Goal: Task Accomplishment & Management: Use online tool/utility

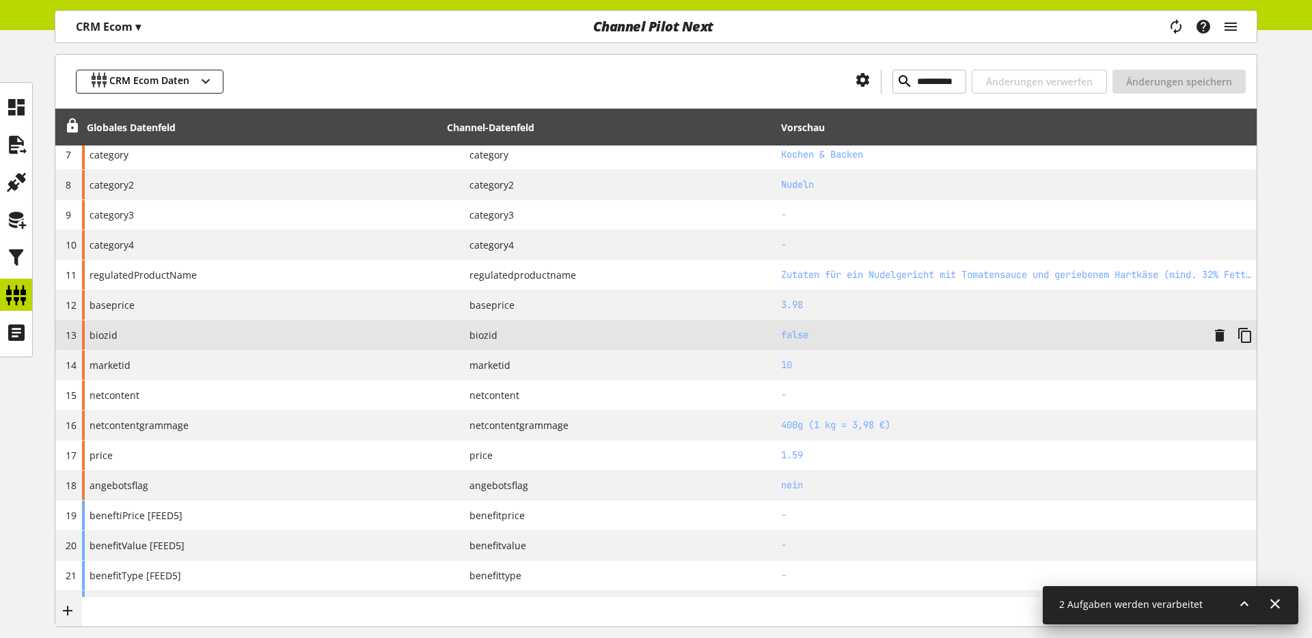
scroll to position [307, 0]
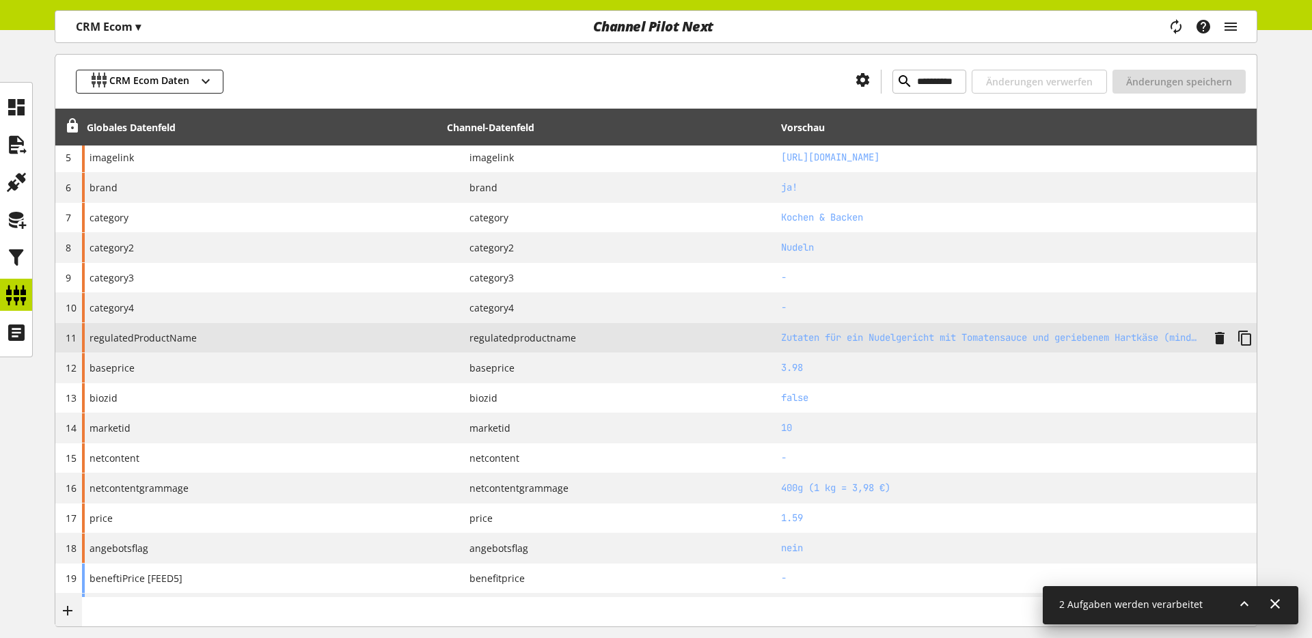
click at [804, 336] on h2 "Zutaten für ein Nudelgericht mit Tomatensauce und geriebenem Hartkäse (mind. 32…" at bounding box center [991, 338] width 420 height 14
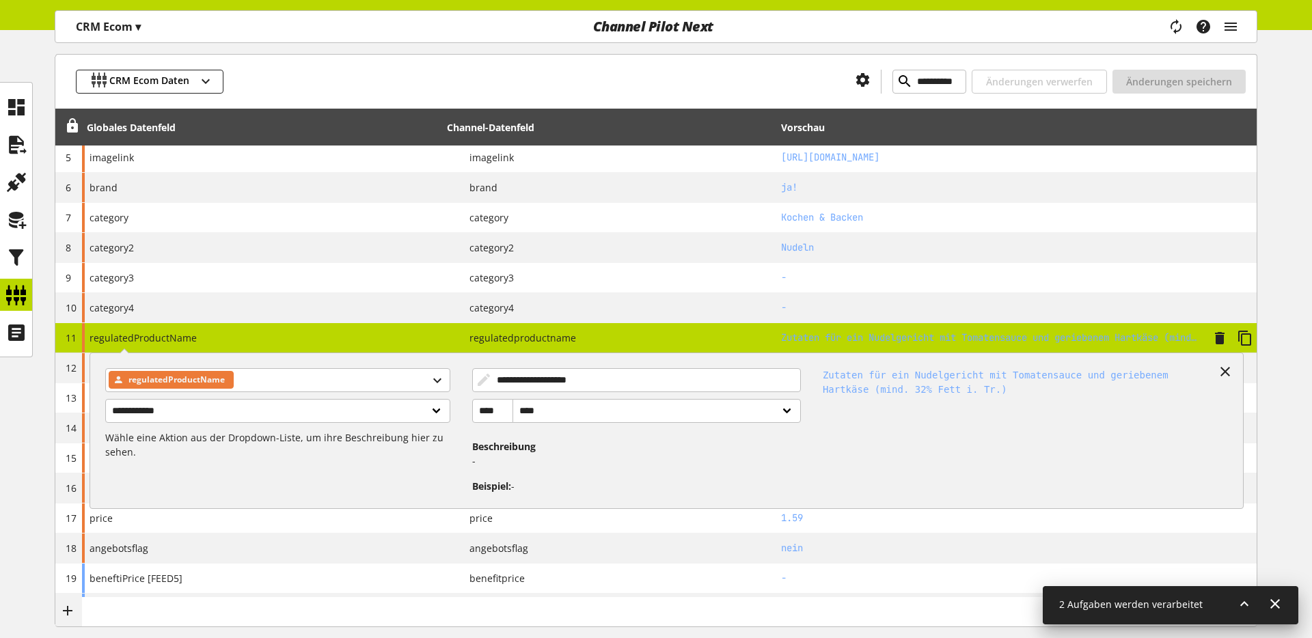
click at [804, 336] on h2 "Zutaten für ein Nudelgericht mit Tomatensauce und geriebenem Hartkäse (mind. 32…" at bounding box center [991, 338] width 420 height 14
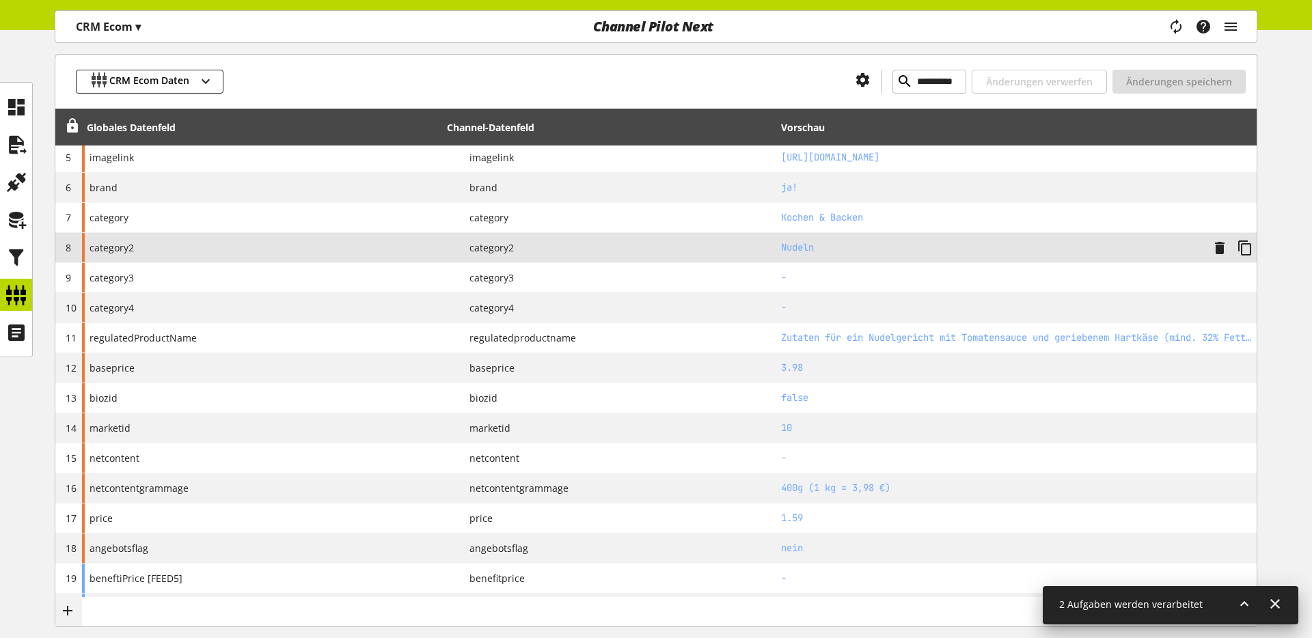
click at [795, 256] on td "Nudeln" at bounding box center [1016, 248] width 480 height 30
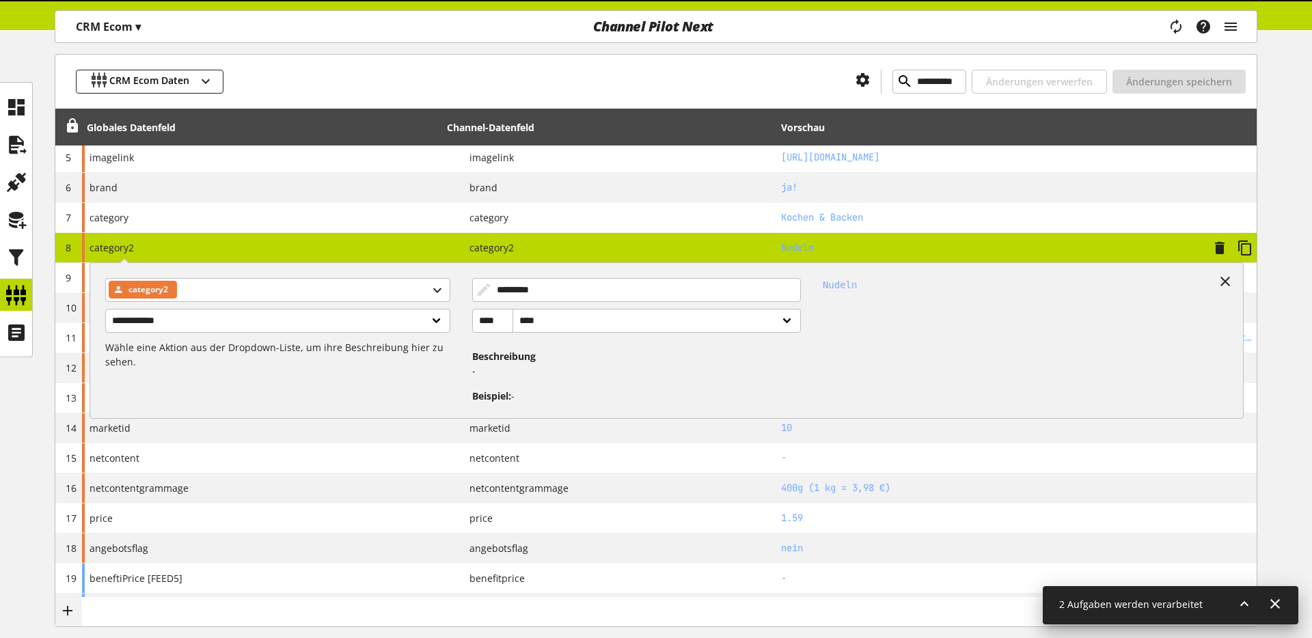
click at [794, 245] on h2 "Nudeln" at bounding box center [991, 248] width 420 height 14
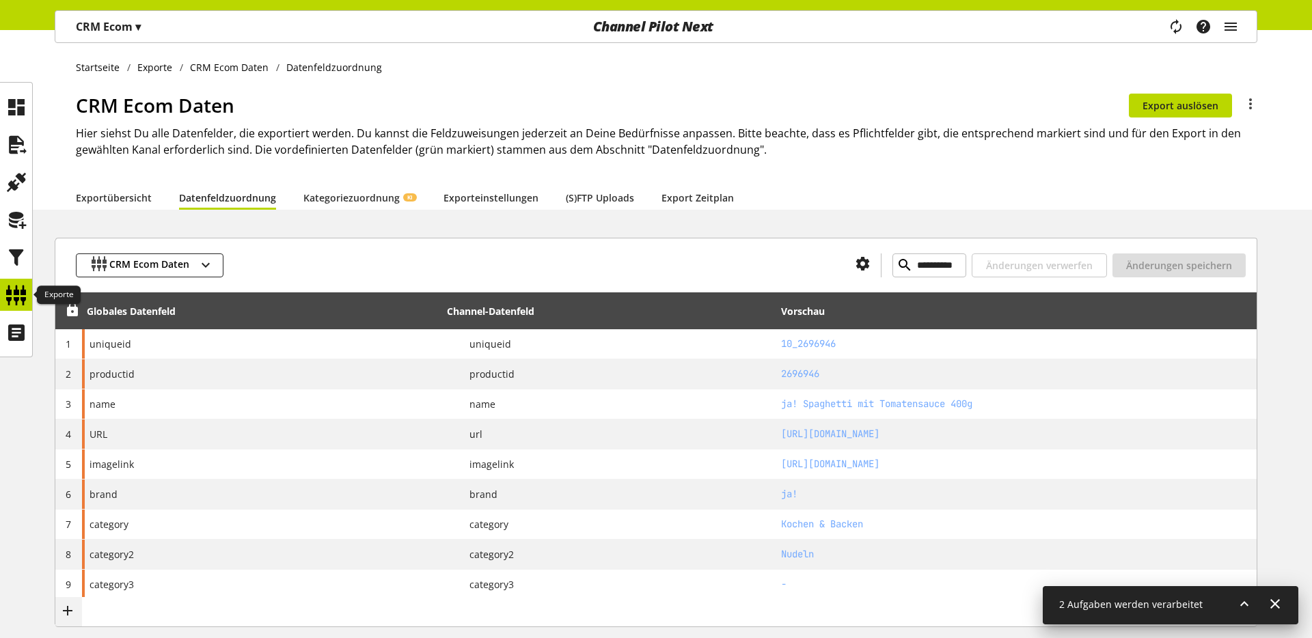
click at [8, 298] on icon at bounding box center [16, 295] width 22 height 27
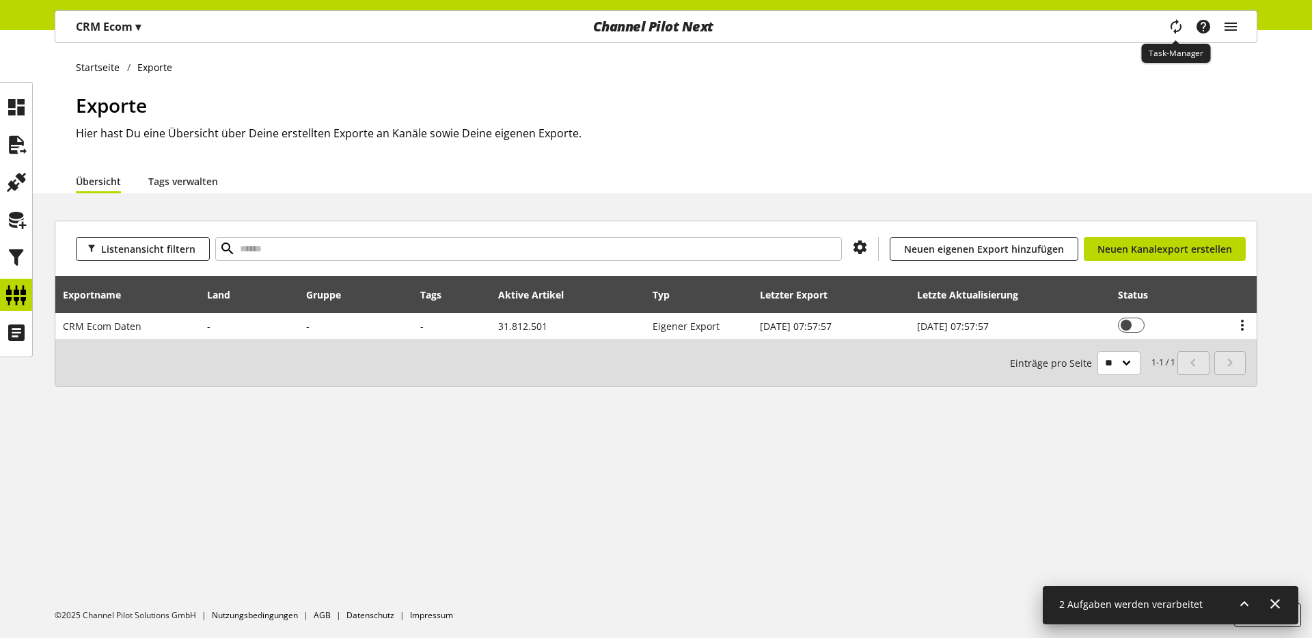
click at [1175, 21] on icon "main navigation" at bounding box center [1176, 26] width 16 height 25
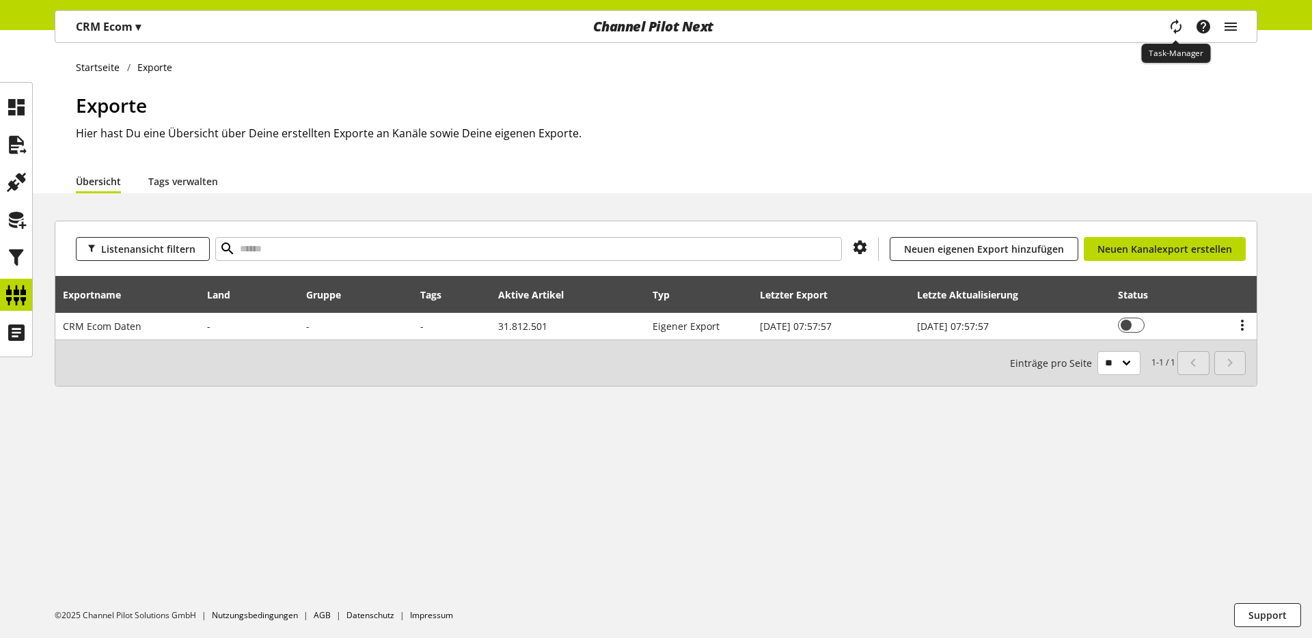
click at [1175, 21] on icon "main navigation" at bounding box center [1176, 26] width 16 height 25
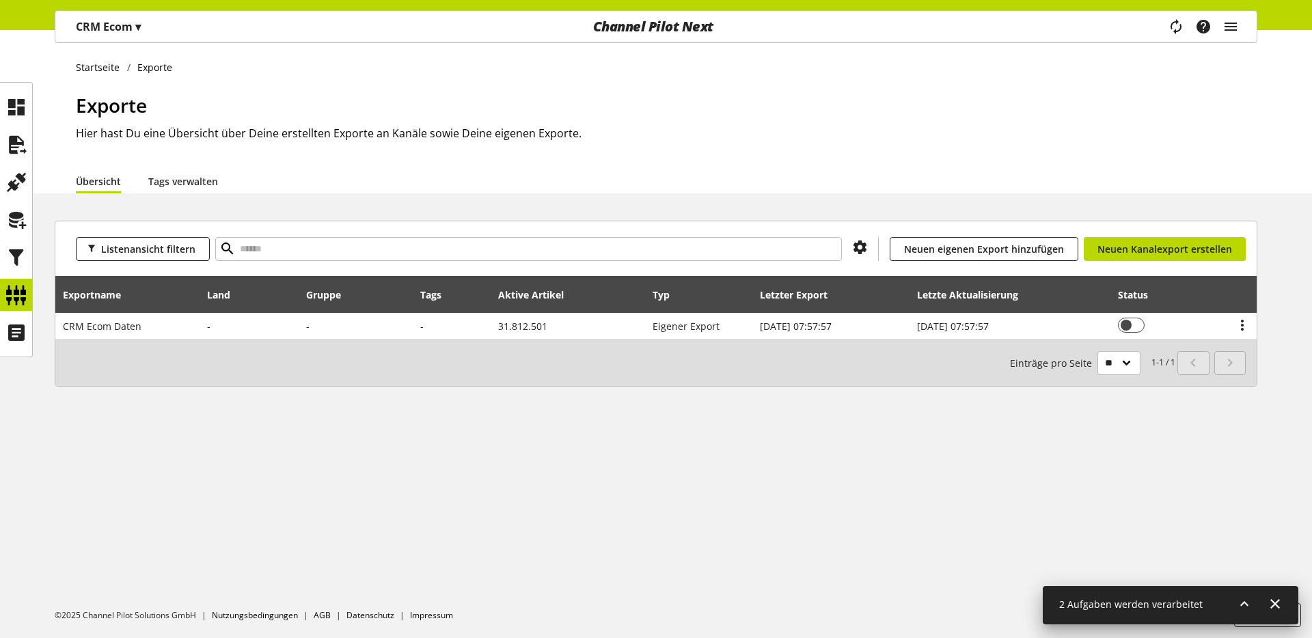
click at [1241, 610] on icon at bounding box center [1244, 604] width 16 height 25
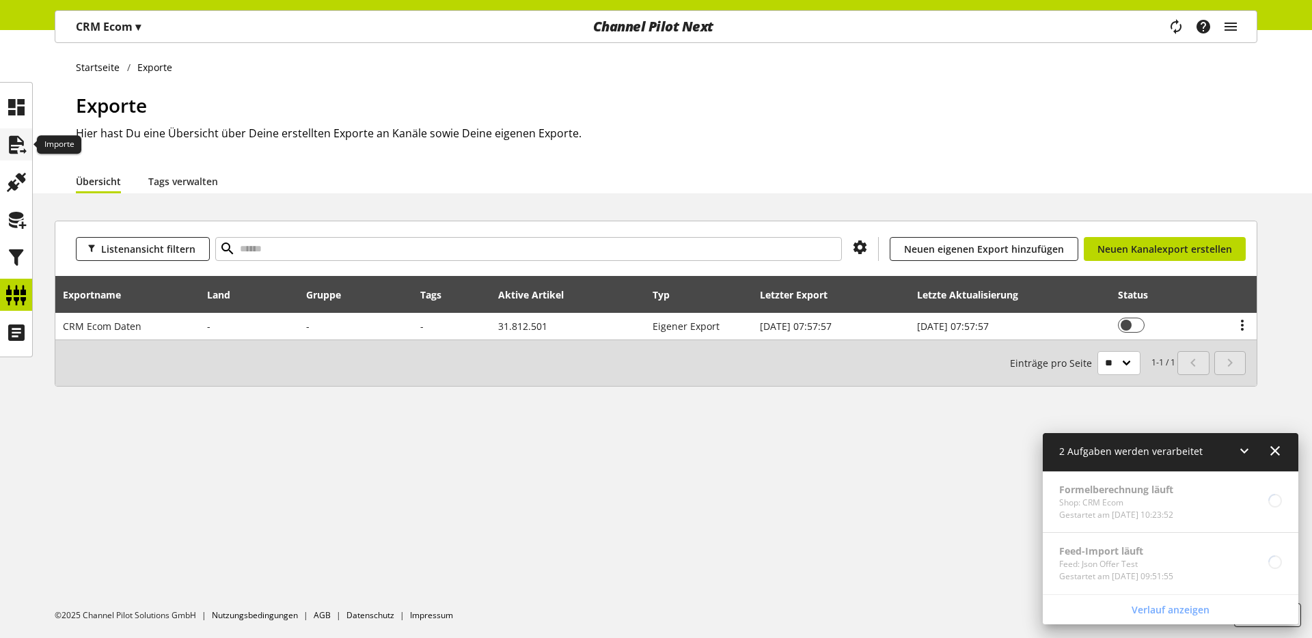
click at [22, 142] on icon at bounding box center [16, 144] width 22 height 27
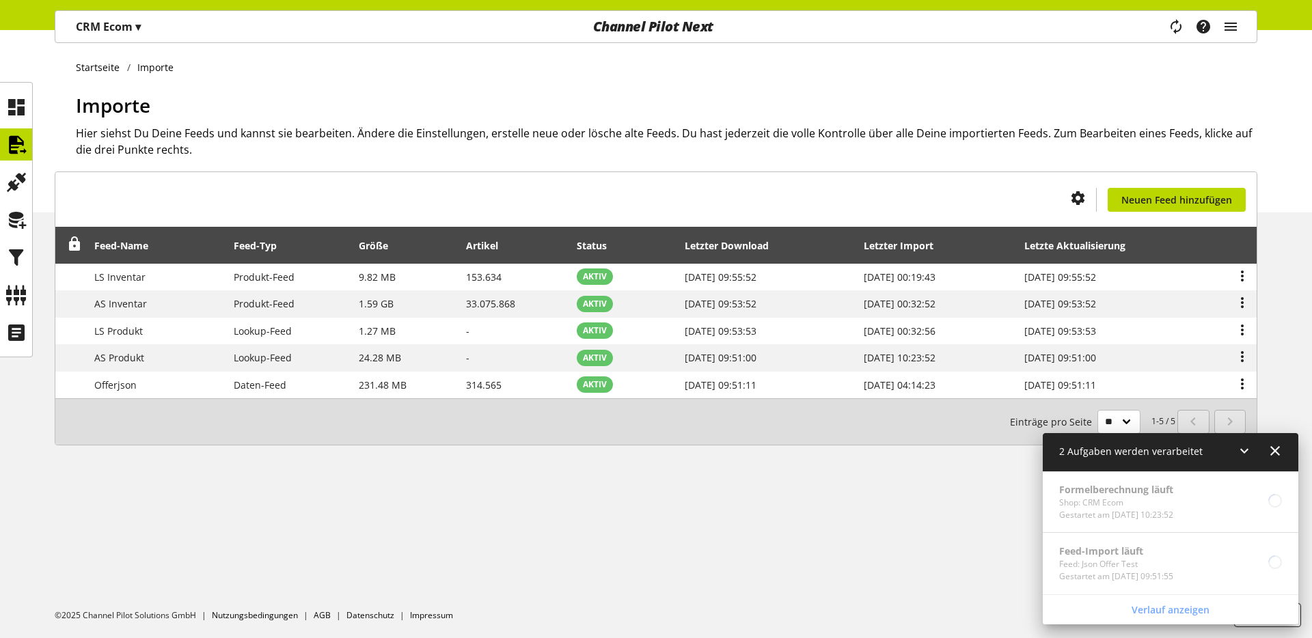
click at [119, 30] on p "CRM Ecom ▾" at bounding box center [108, 26] width 65 height 16
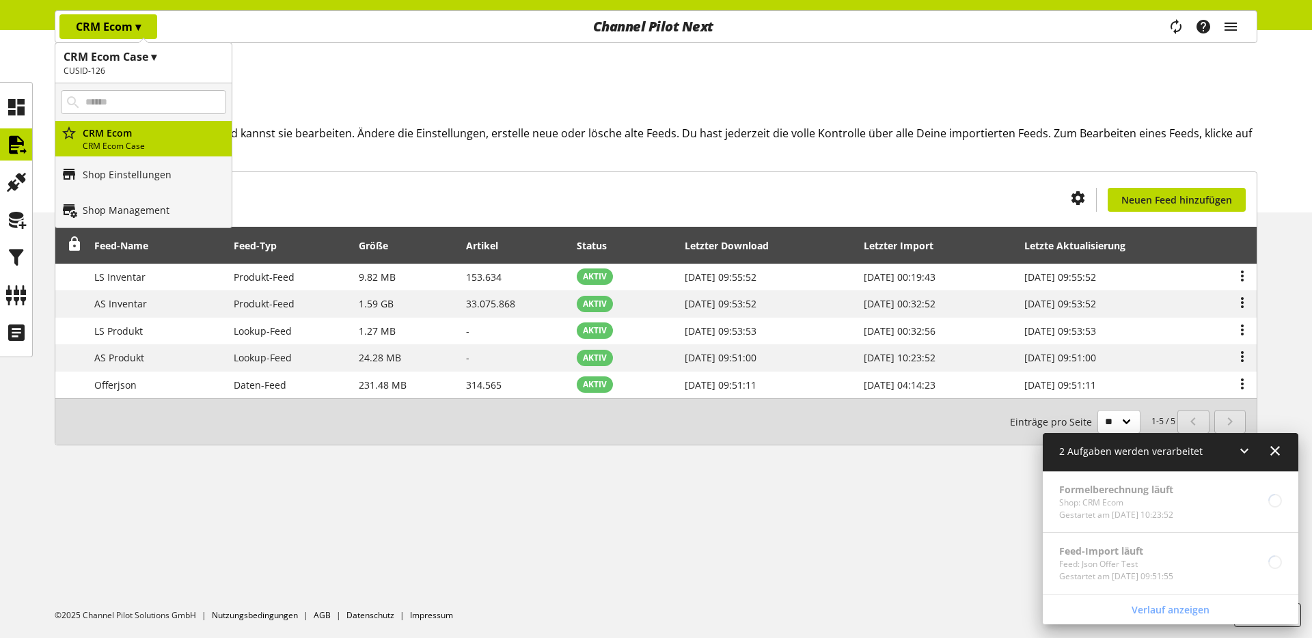
click at [119, 31] on p "CRM Ecom ▾" at bounding box center [108, 26] width 65 height 16
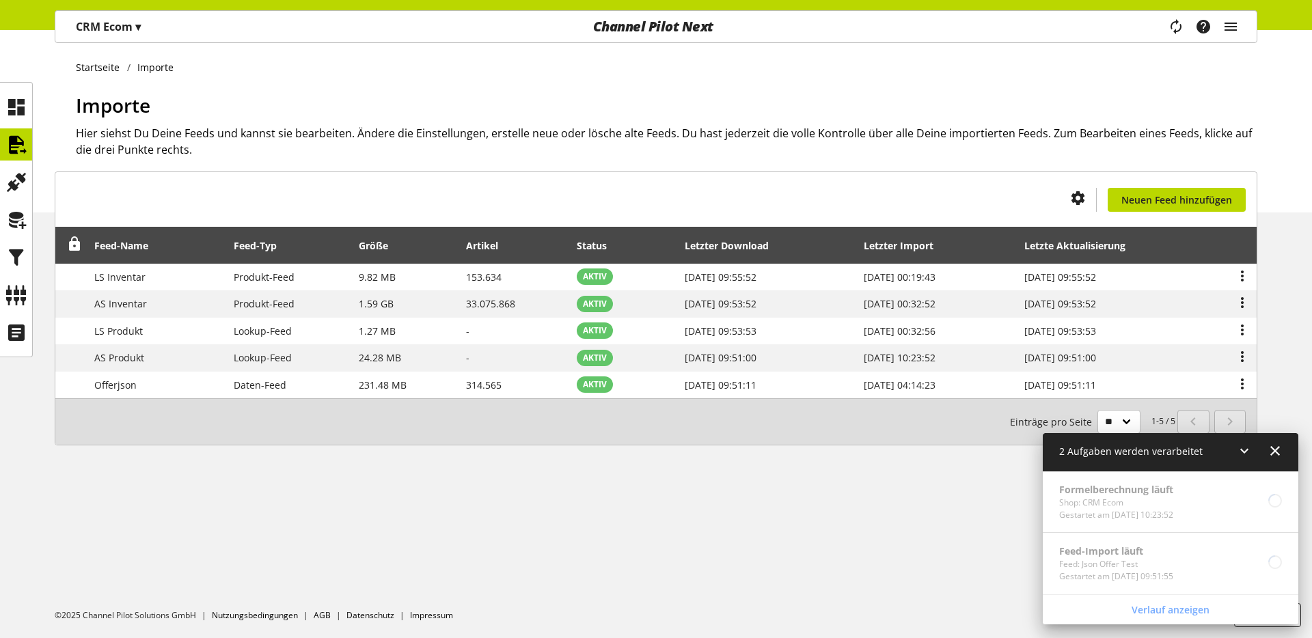
click at [138, 36] on div "CRM Ecom ▾" at bounding box center [108, 26] width 98 height 25
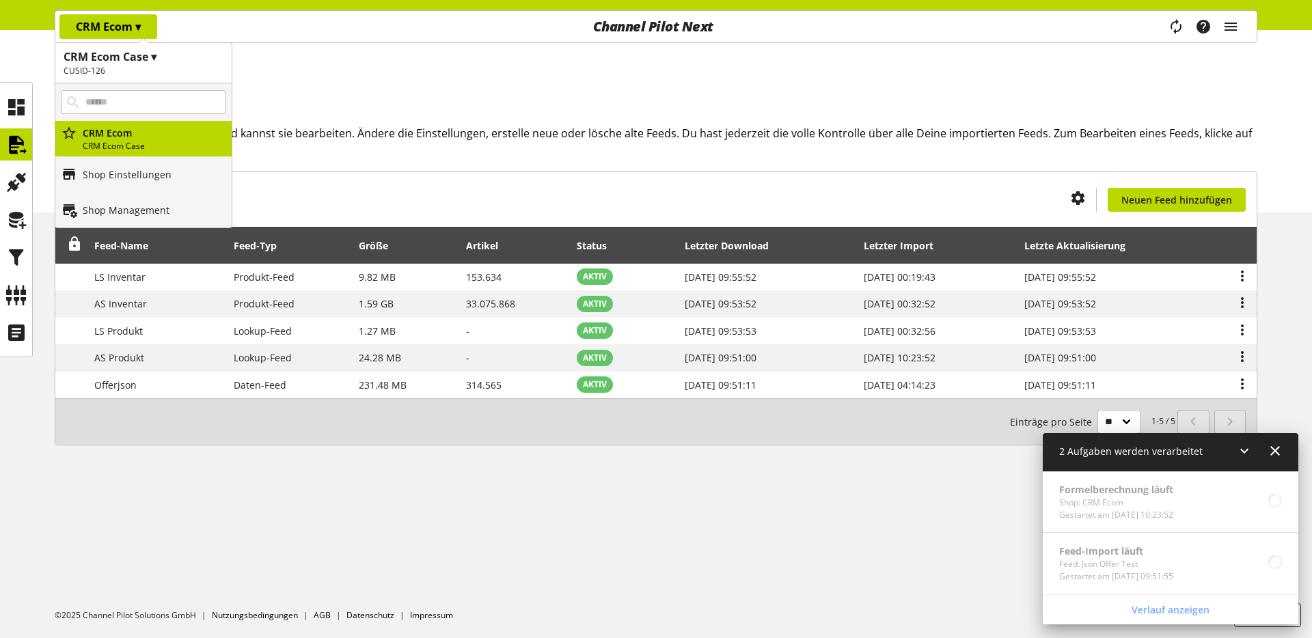
click at [124, 59] on h1 "CRM Ecom Case ▾" at bounding box center [144, 57] width 160 height 16
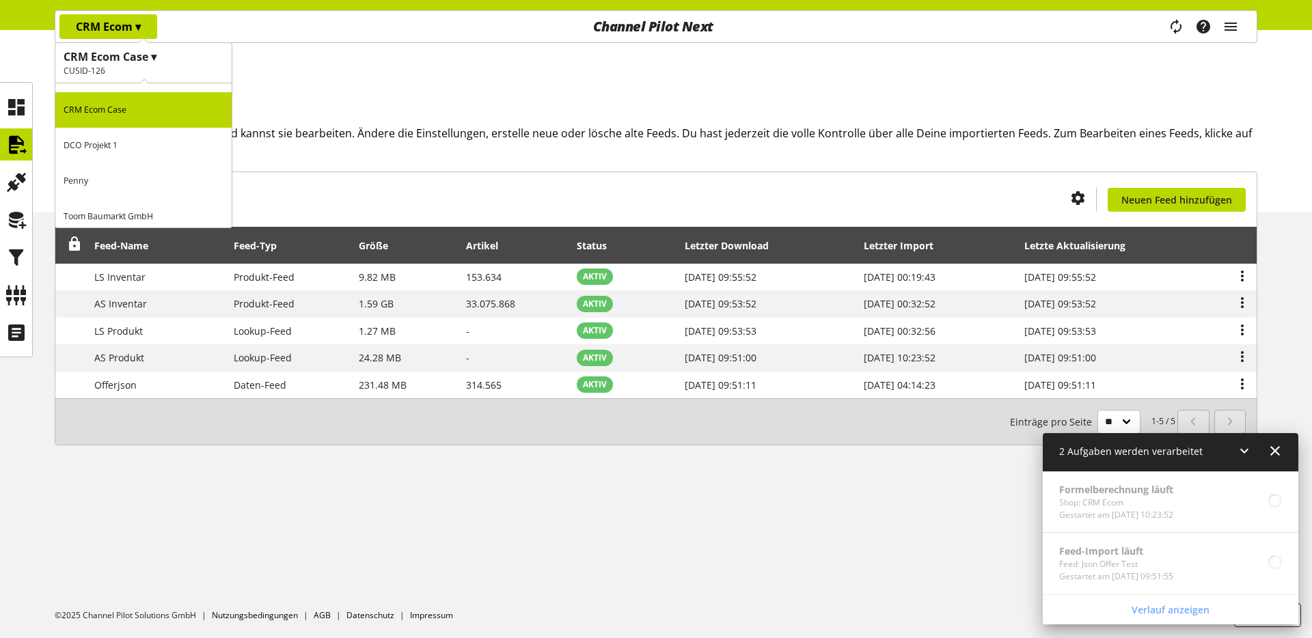
scroll to position [38, 0]
click at [103, 201] on p "Toom Baumarkt GmbH" at bounding box center [143, 210] width 176 height 36
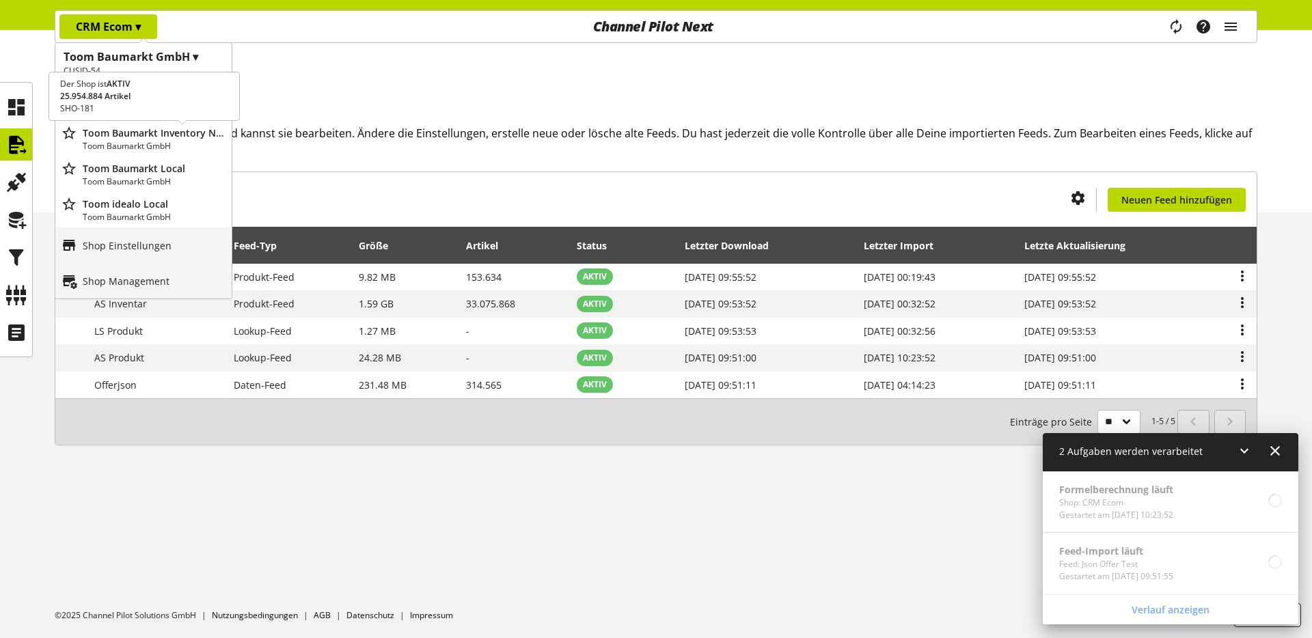
click at [127, 135] on p "Toom Baumarkt Inventory New Attribute Alert" at bounding box center [154, 133] width 143 height 14
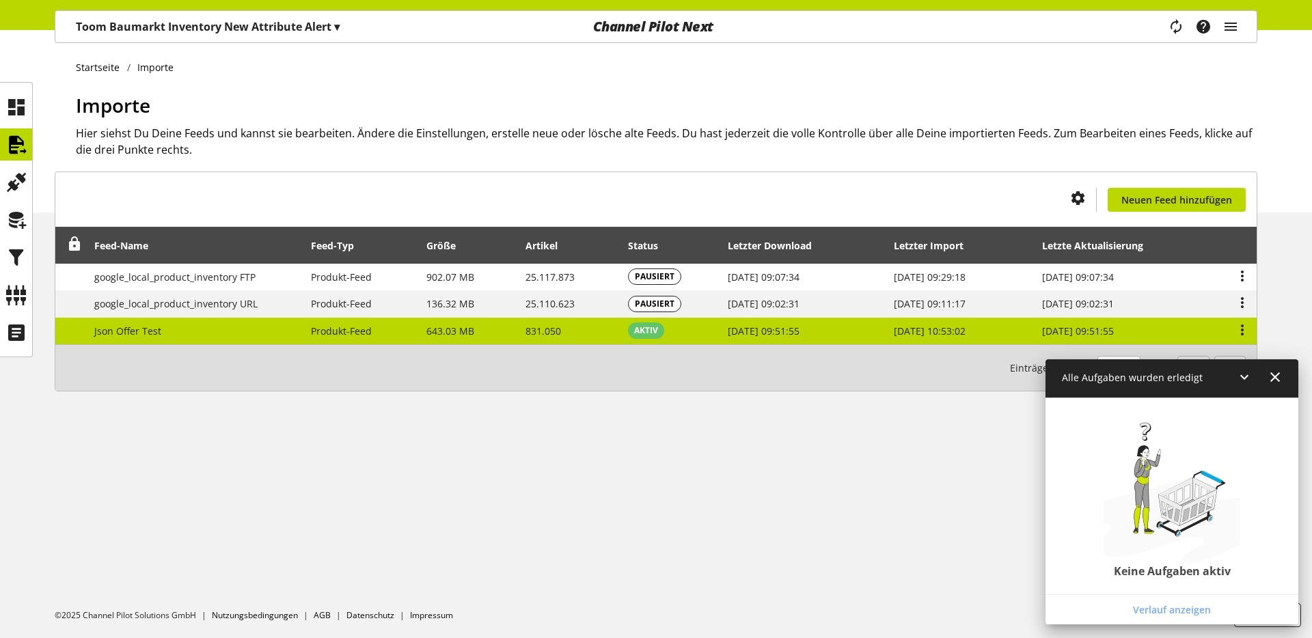
click at [110, 340] on td "Json Offer Test" at bounding box center [195, 331] width 217 height 27
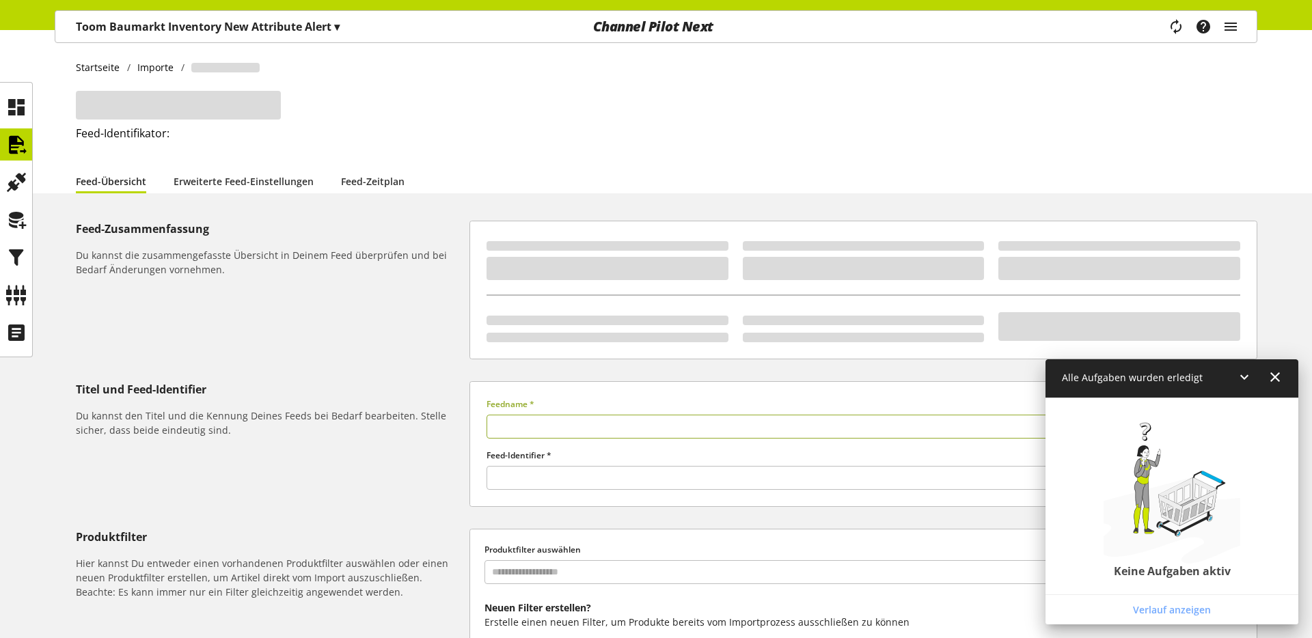
type input "**********"
type input "******"
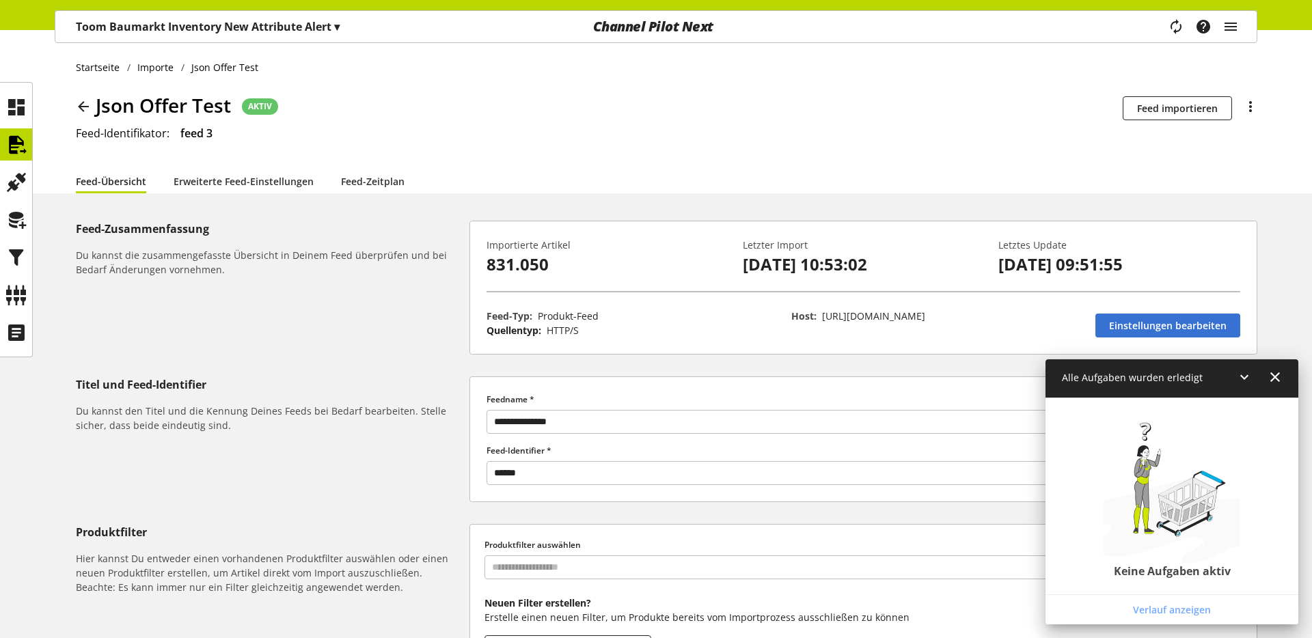
click at [82, 112] on icon at bounding box center [83, 106] width 16 height 25
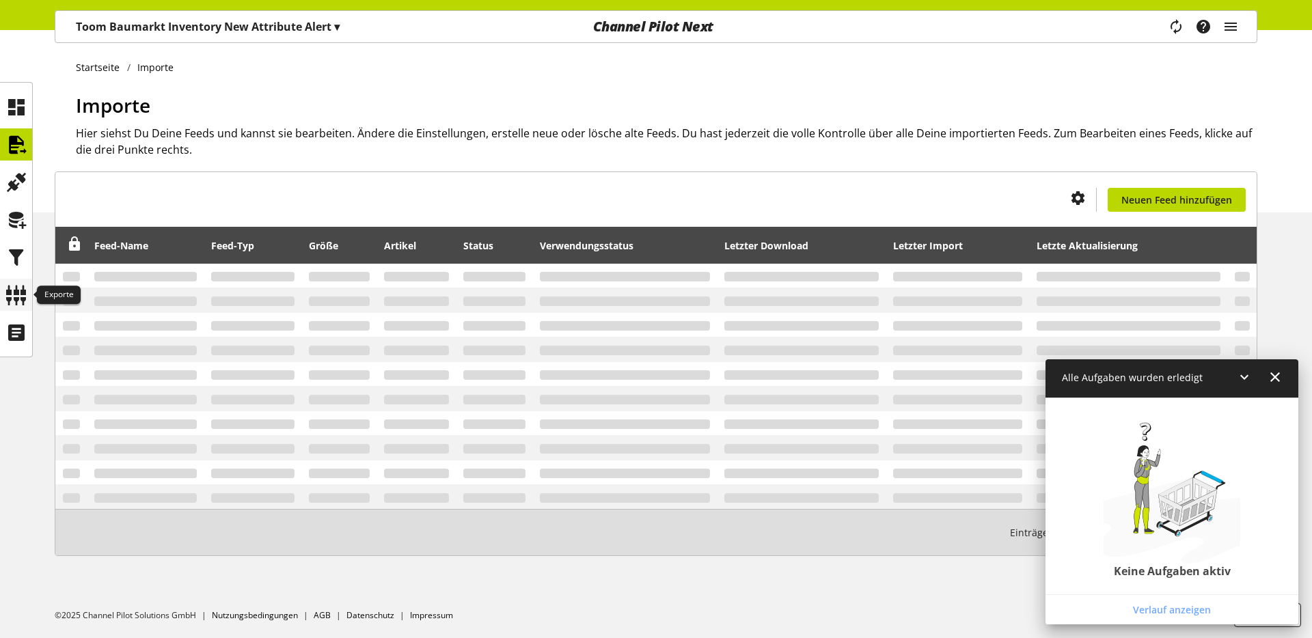
click at [20, 299] on icon at bounding box center [16, 295] width 22 height 27
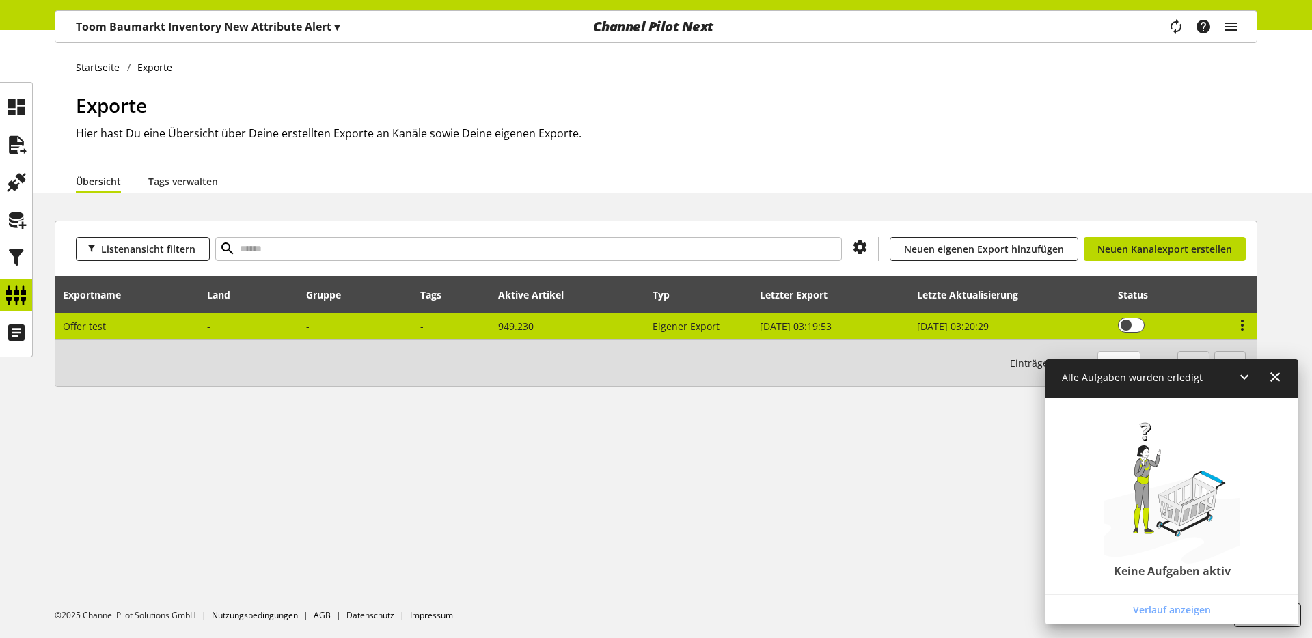
click at [112, 323] on td "Offer test" at bounding box center [127, 326] width 145 height 27
select select "********"
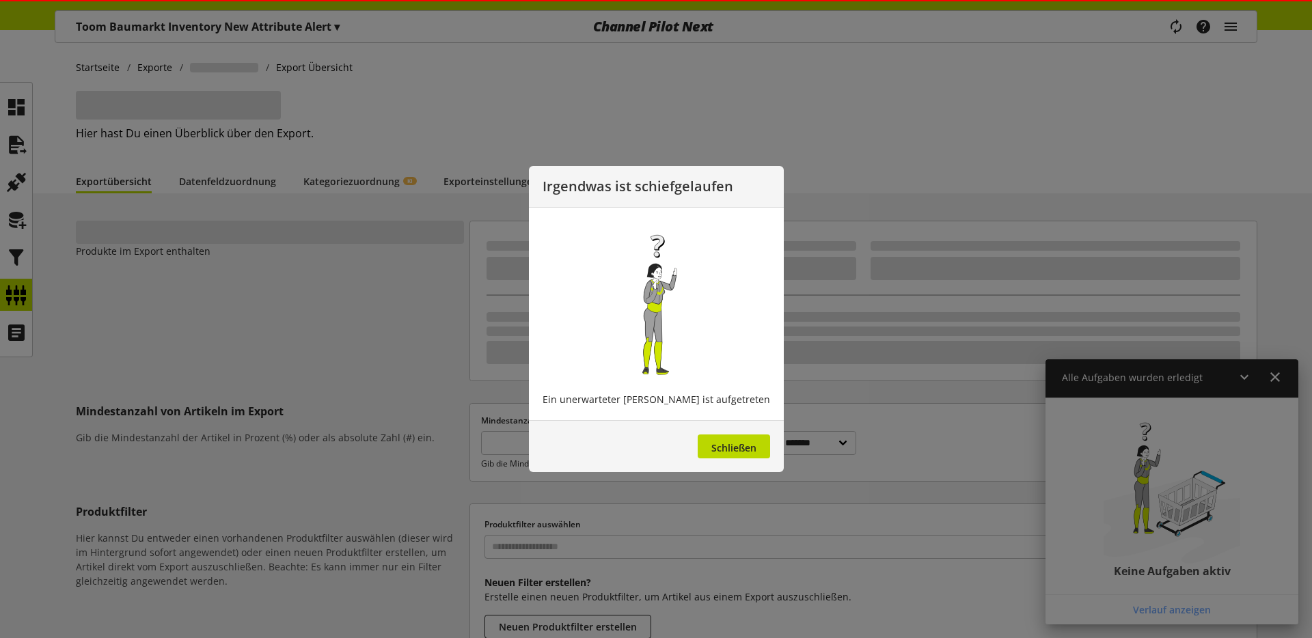
click at [256, 192] on div at bounding box center [656, 319] width 1312 height 638
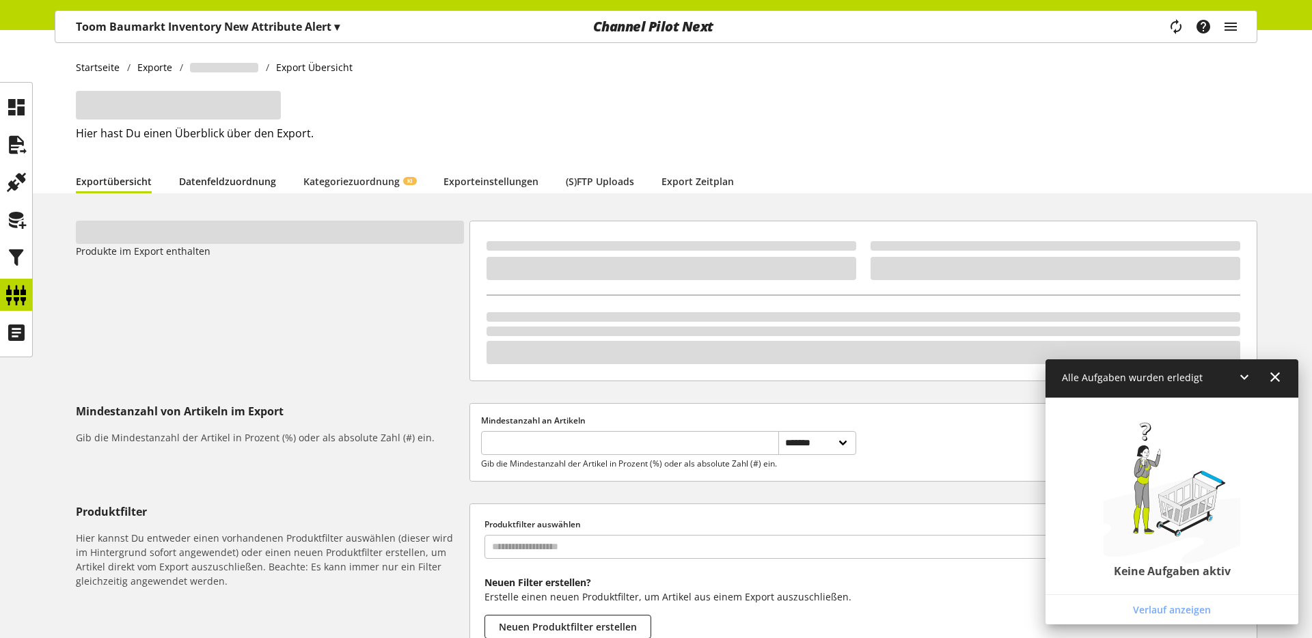
click at [187, 188] on link "Datenfeldzuordnung" at bounding box center [227, 181] width 97 height 14
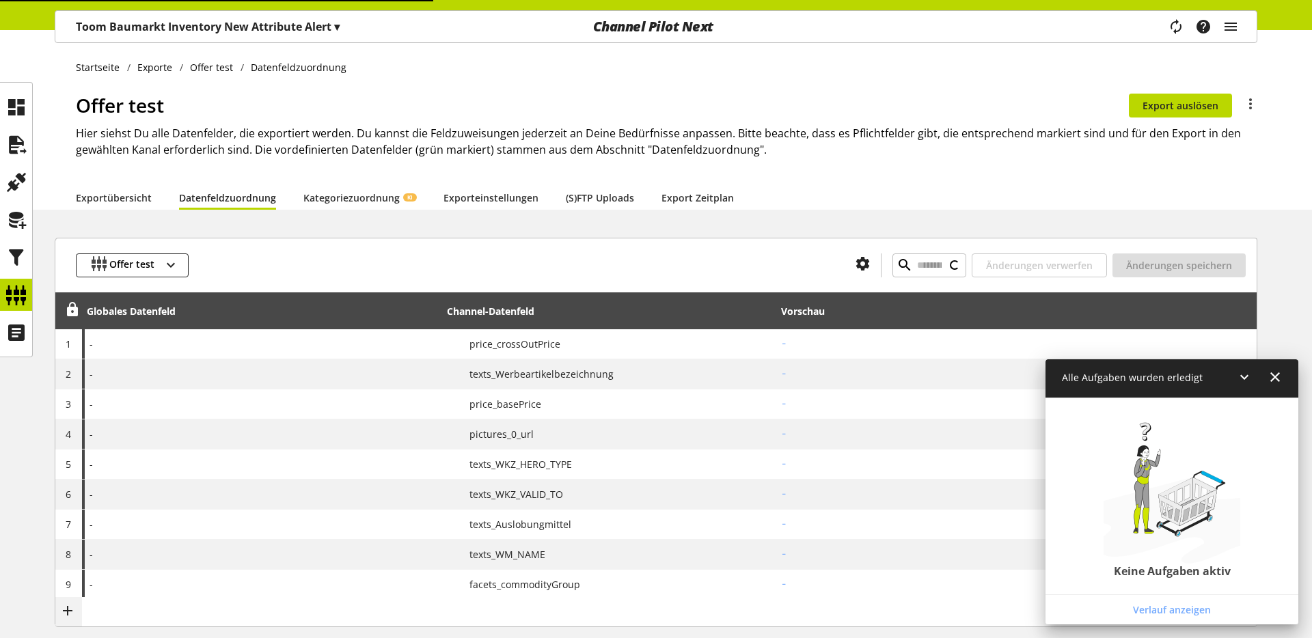
type input "**********"
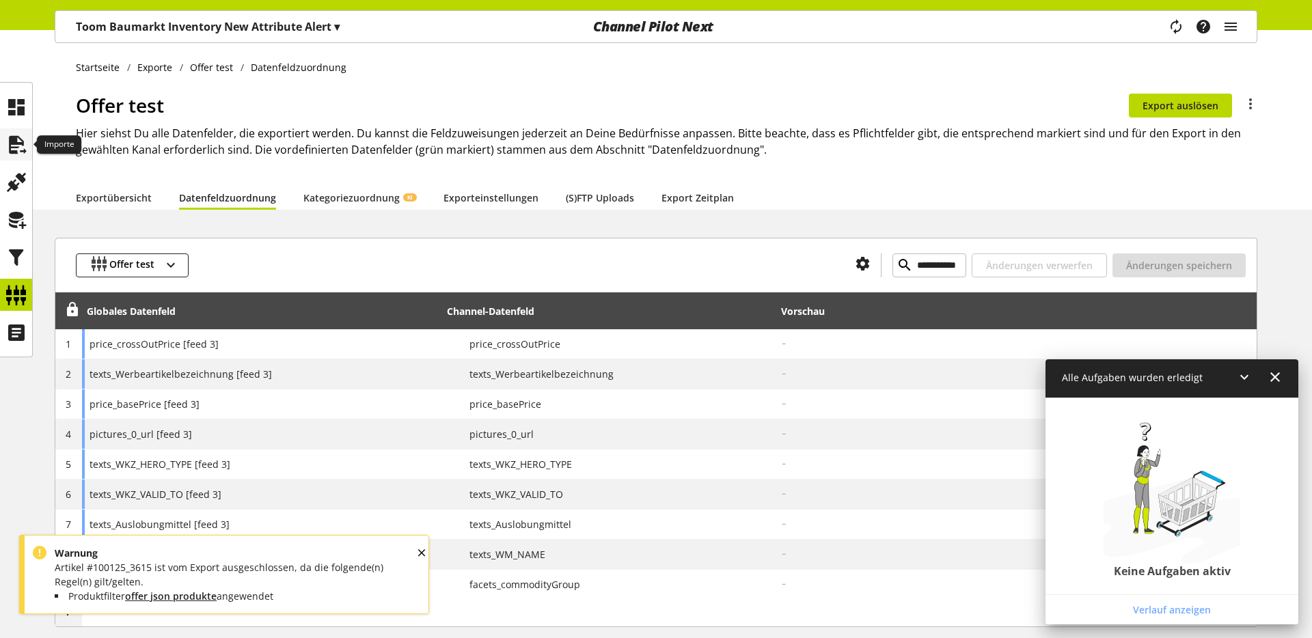
click at [22, 143] on icon at bounding box center [16, 144] width 22 height 27
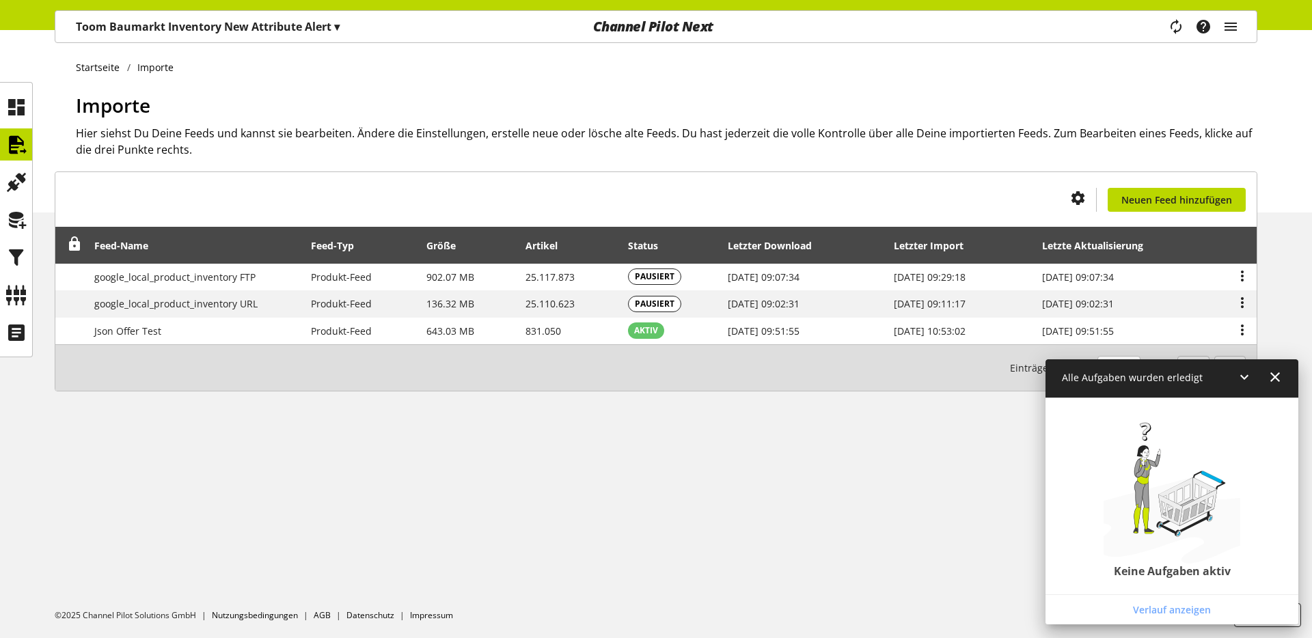
click at [1237, 373] on icon at bounding box center [1244, 377] width 16 height 25
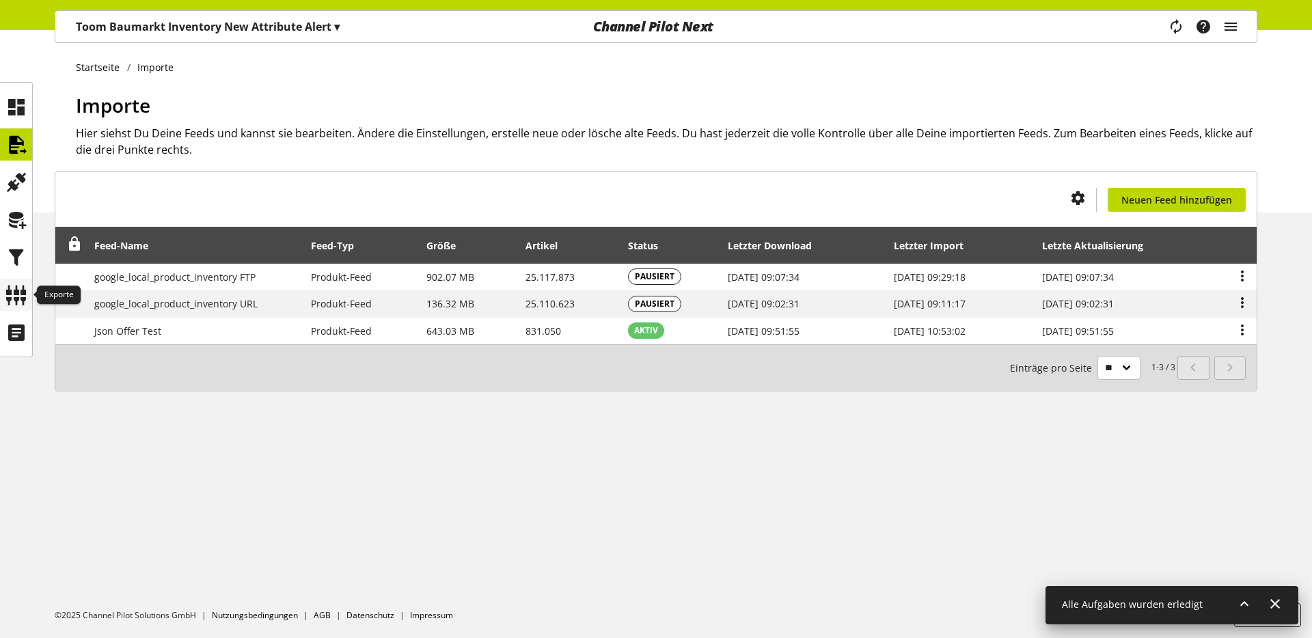
click at [8, 288] on icon at bounding box center [16, 295] width 22 height 27
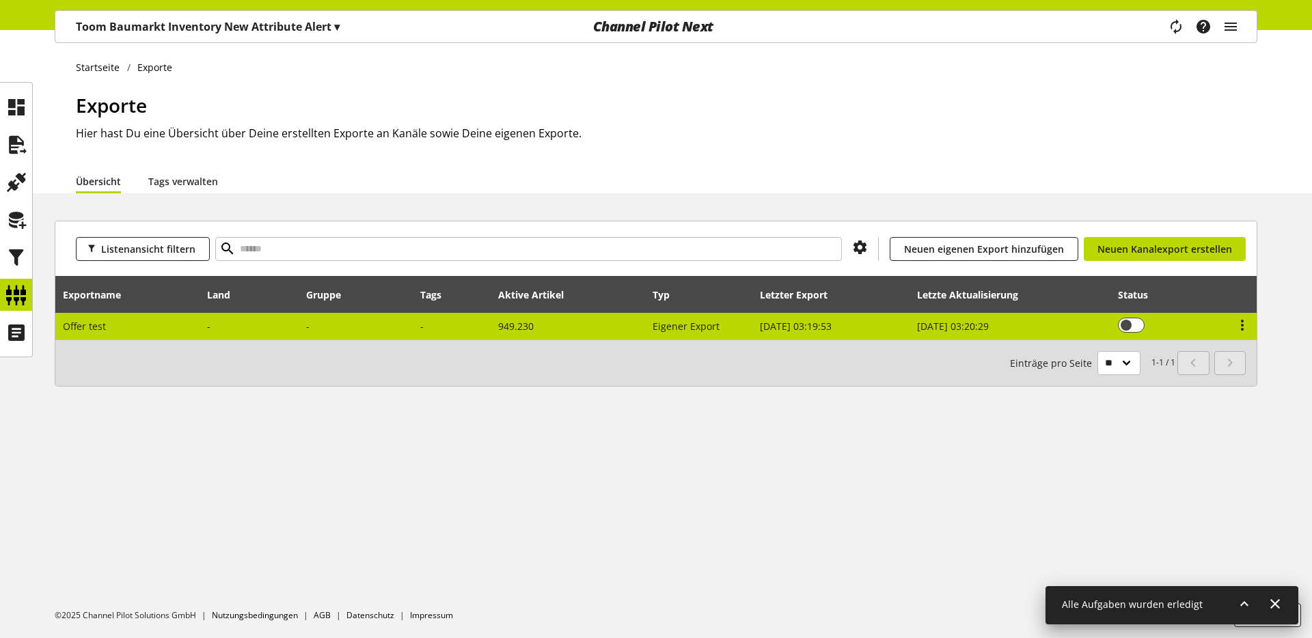
click at [269, 330] on td at bounding box center [249, 326] width 99 height 27
select select "********"
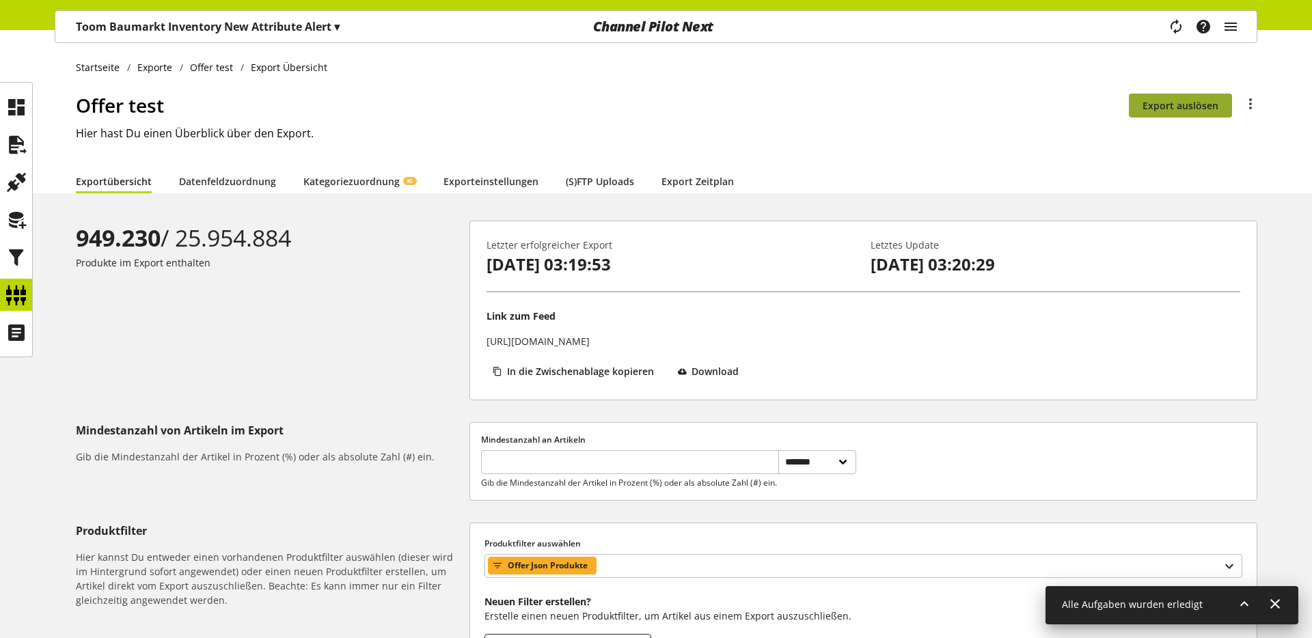
click at [1173, 107] on span "Export auslösen" at bounding box center [1180, 105] width 76 height 14
click at [390, 142] on div "Offer test Du bist nicht berechtigt, den Export zu bearbeiten. Export auslösen …" at bounding box center [666, 130] width 1181 height 78
drag, startPoint x: 76, startPoint y: 236, endPoint x: 158, endPoint y: 236, distance: 82.0
click at [156, 238] on b "949.230" at bounding box center [118, 237] width 85 height 31
drag, startPoint x: 188, startPoint y: 243, endPoint x: 439, endPoint y: 255, distance: 251.1
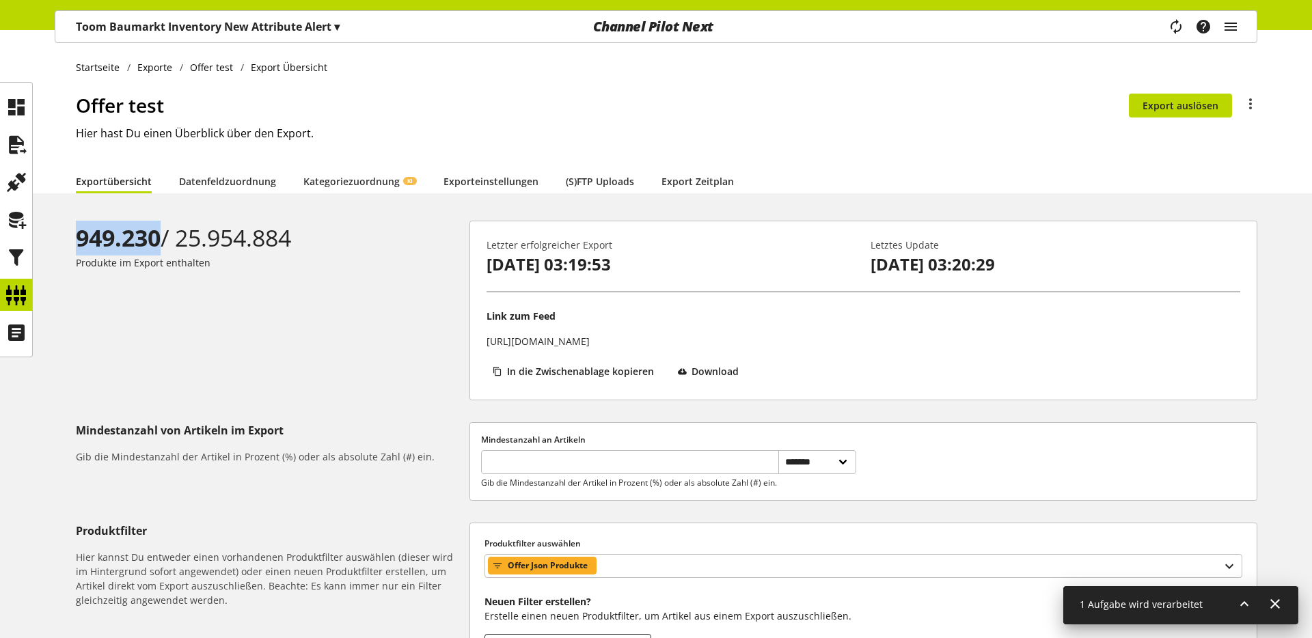
click at [305, 238] on div "949.230 / 25.954.884" at bounding box center [270, 238] width 388 height 35
drag, startPoint x: 439, startPoint y: 255, endPoint x: 426, endPoint y: 255, distance: 12.3
click at [439, 255] on div "949.230 / 25.954.884" at bounding box center [270, 238] width 388 height 35
click at [556, 117] on h1 "Offer test" at bounding box center [602, 105] width 1053 height 29
click at [713, 38] on div "Channel Pilot Next" at bounding box center [653, 26] width 402 height 31
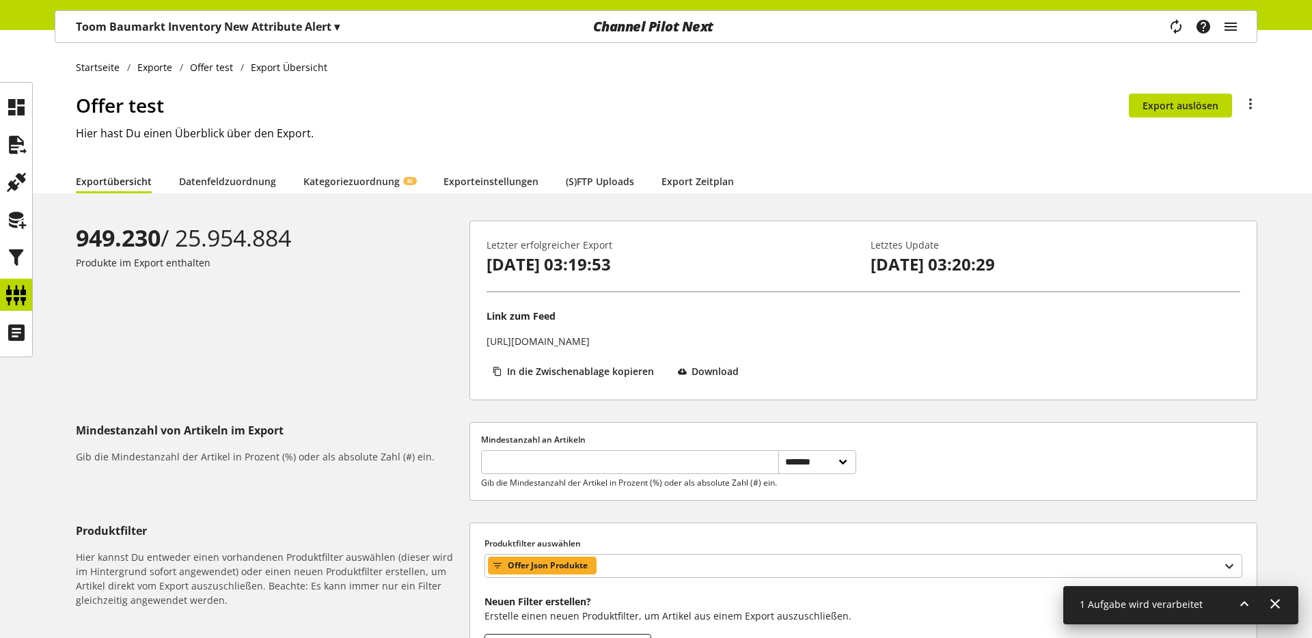
drag, startPoint x: 727, startPoint y: 24, endPoint x: 554, endPoint y: 23, distance: 172.9
click at [554, 23] on div "Channel Pilot Next" at bounding box center [653, 26] width 402 height 31
click at [635, 264] on p "[DATE] 03:19:53" at bounding box center [672, 264] width 370 height 25
click at [617, 262] on p "[DATE] 03:19:53" at bounding box center [672, 264] width 370 height 25
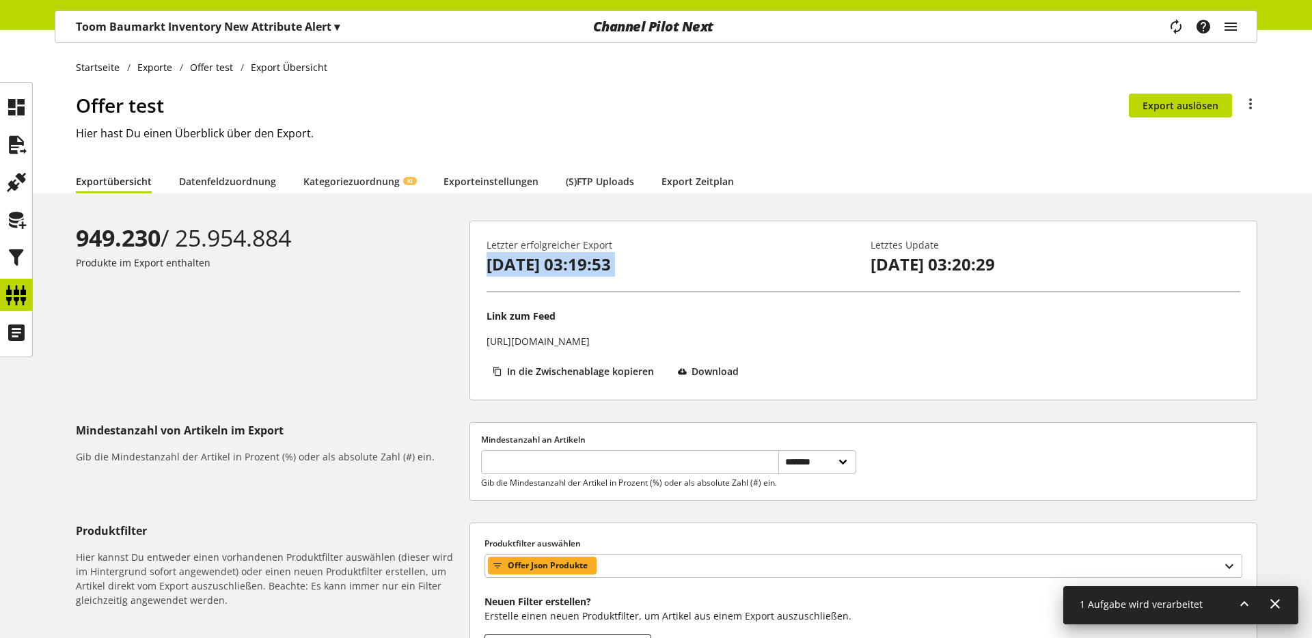
click at [617, 262] on p "[DATE] 03:19:53" at bounding box center [672, 264] width 370 height 25
click at [611, 269] on p "[DATE] 03:19:53" at bounding box center [672, 264] width 370 height 25
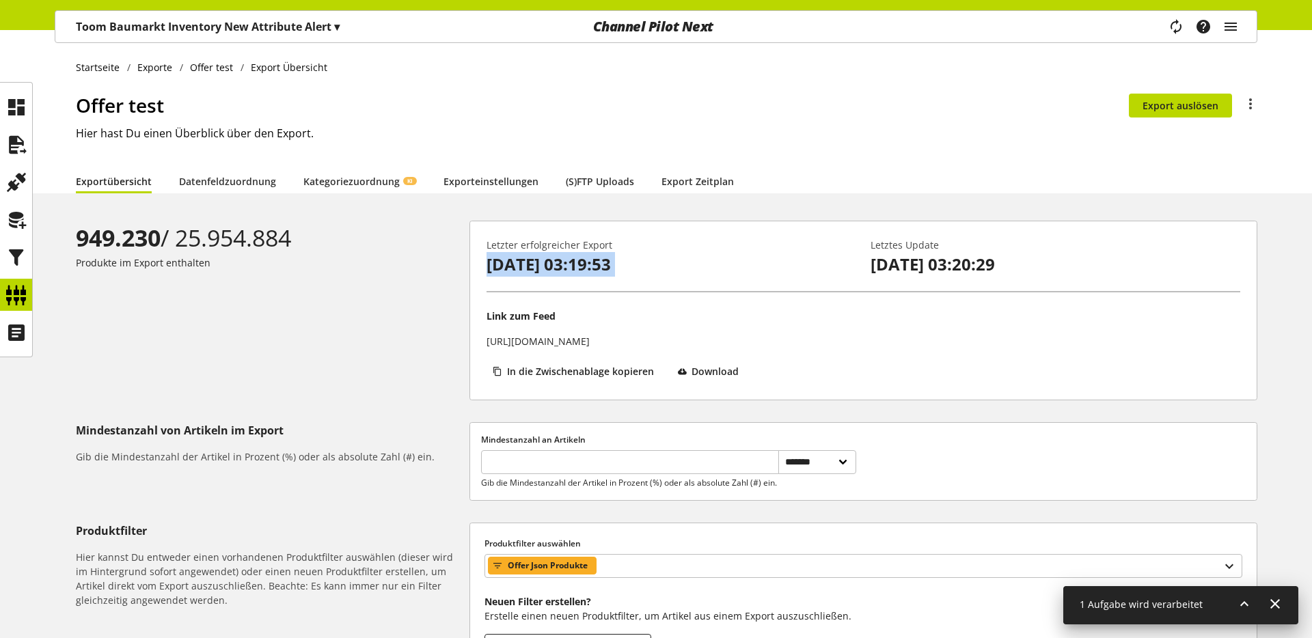
click at [611, 269] on p "[DATE] 03:19:53" at bounding box center [672, 264] width 370 height 25
click at [125, 252] on b "949.230" at bounding box center [118, 237] width 85 height 31
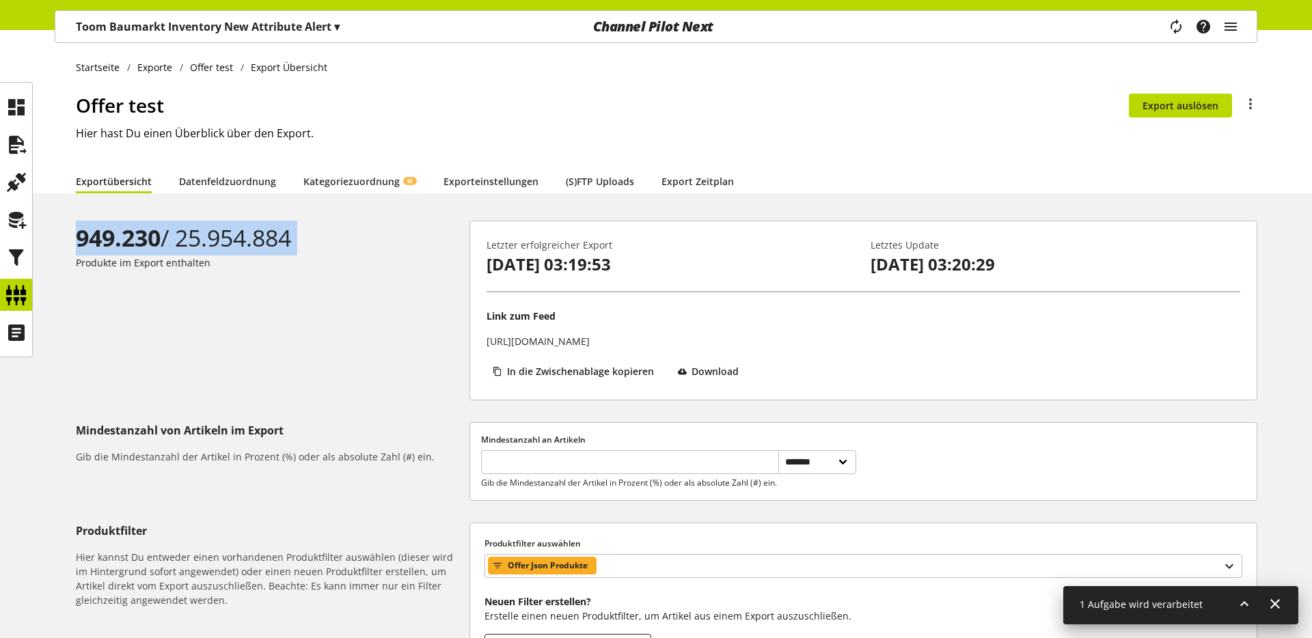
click at [125, 252] on b "949.230" at bounding box center [118, 237] width 85 height 31
click at [192, 247] on div "949.230 / 25.954.884" at bounding box center [270, 238] width 388 height 35
drag, startPoint x: 187, startPoint y: 240, endPoint x: 312, endPoint y: 238, distance: 125.1
click at [312, 239] on div "949.230 / 25.954.884" at bounding box center [270, 238] width 388 height 35
